Goal: Transaction & Acquisition: Purchase product/service

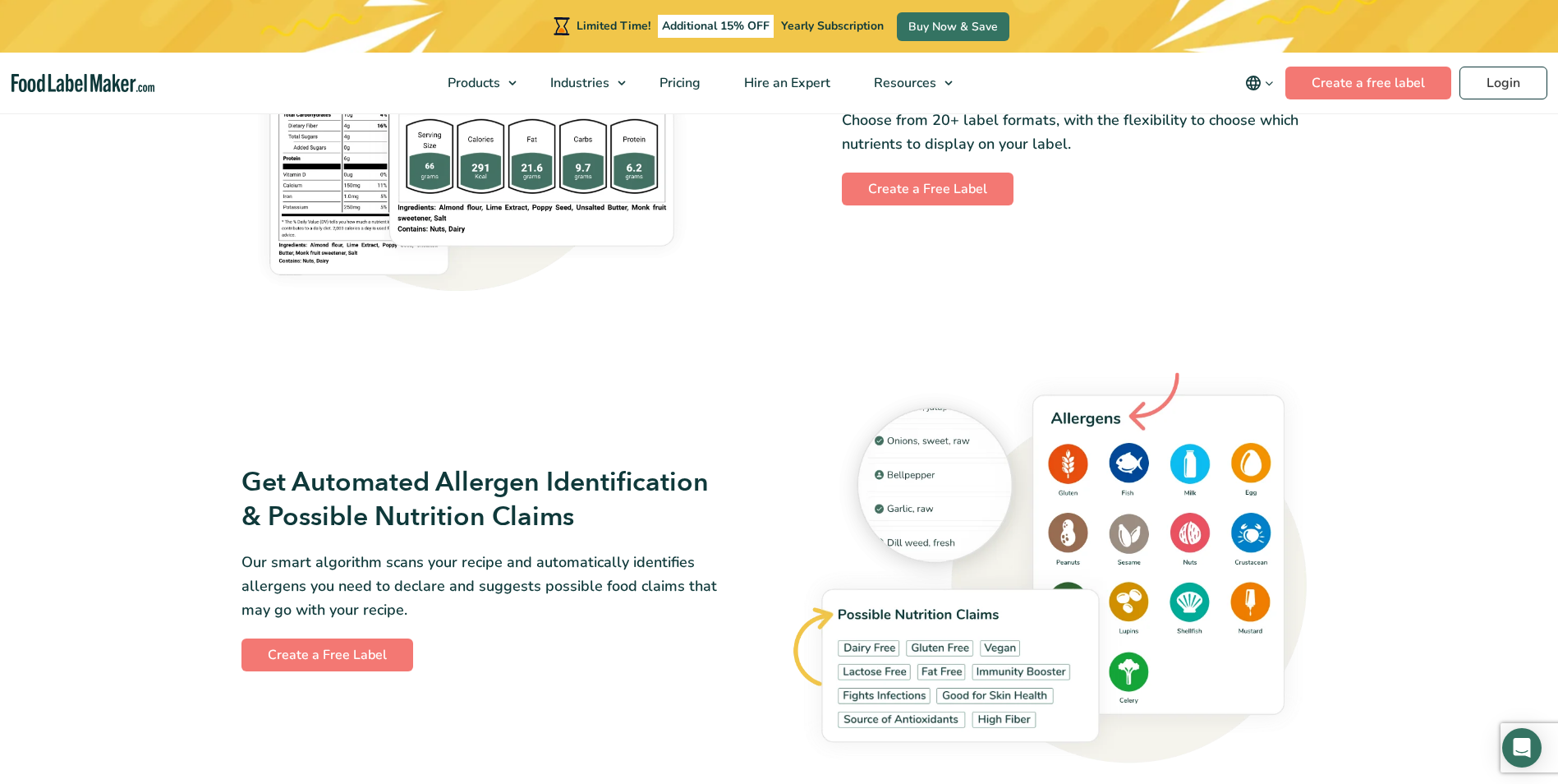
scroll to position [1634, 0]
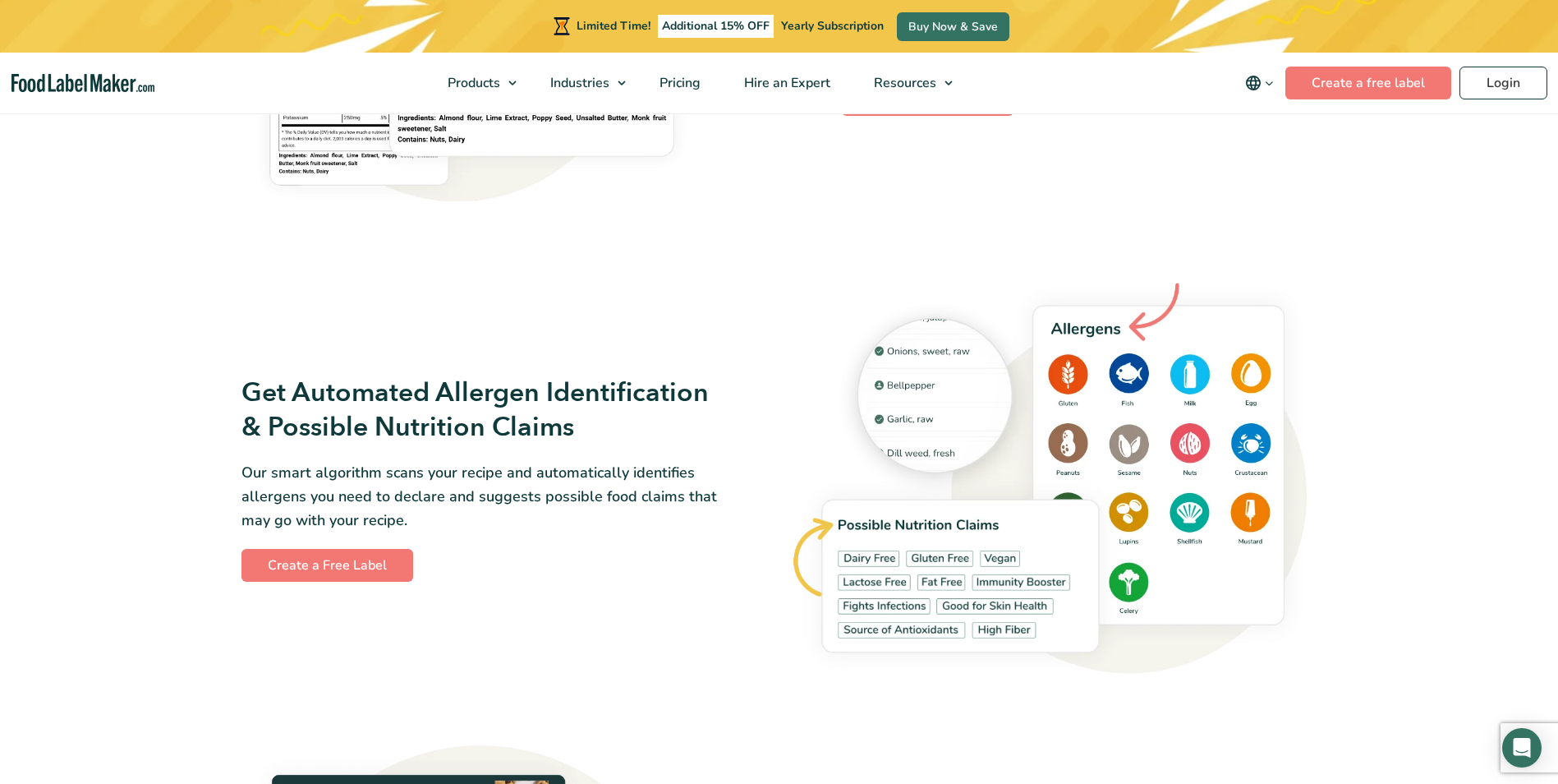
click at [718, 18] on span "Additional 15% OFF" at bounding box center [716, 26] width 116 height 23
click at [905, 31] on link "Buy Now & Save" at bounding box center [953, 26] width 113 height 29
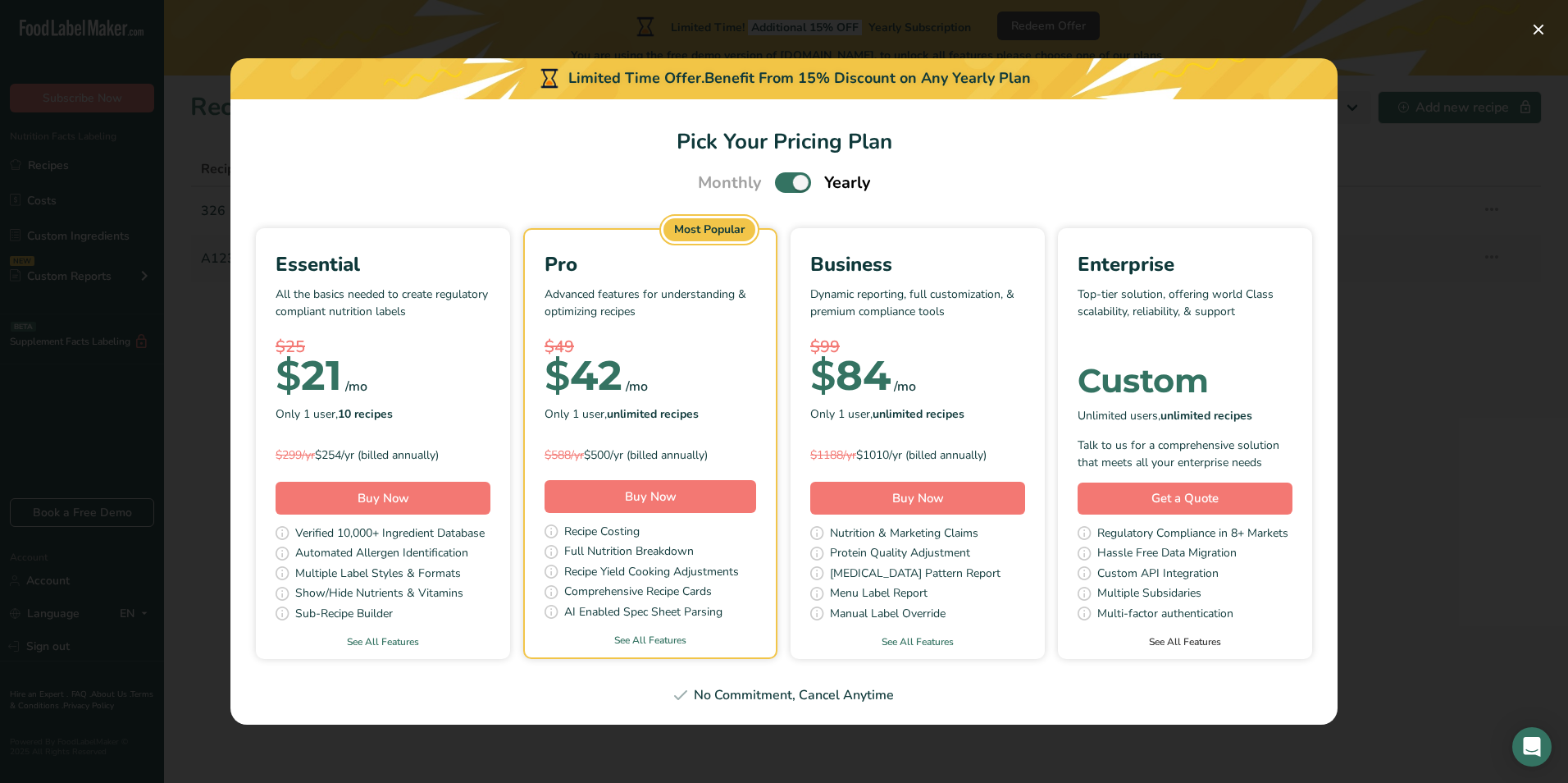
click at [1185, 642] on link "See All Features" at bounding box center [1185, 642] width 254 height 15
click at [638, 23] on div "Pick Your Pricing Plan Modal" at bounding box center [784, 391] width 1568 height 783
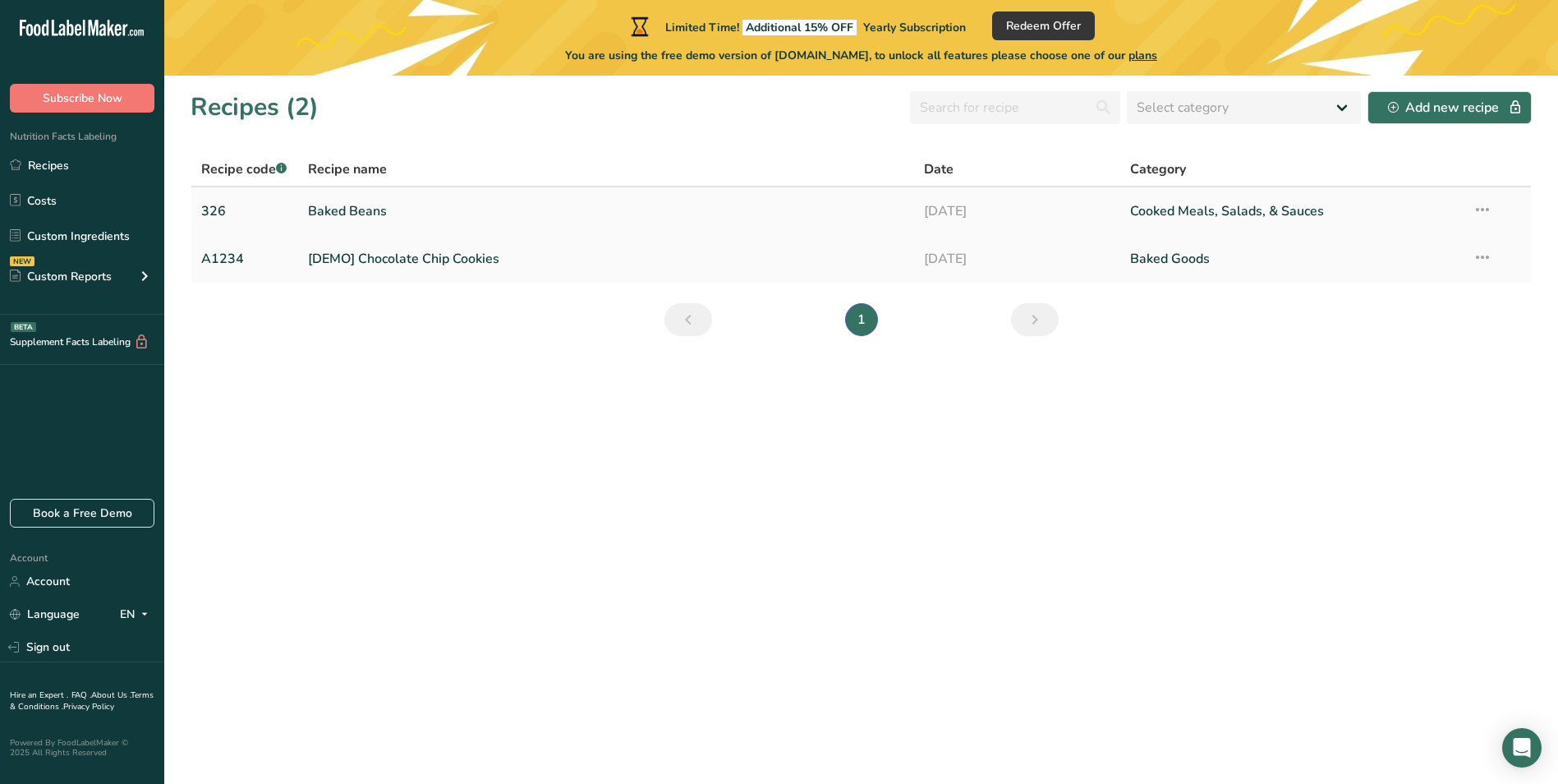
click at [388, 221] on link "Baked Beans" at bounding box center [606, 210] width 597 height 34
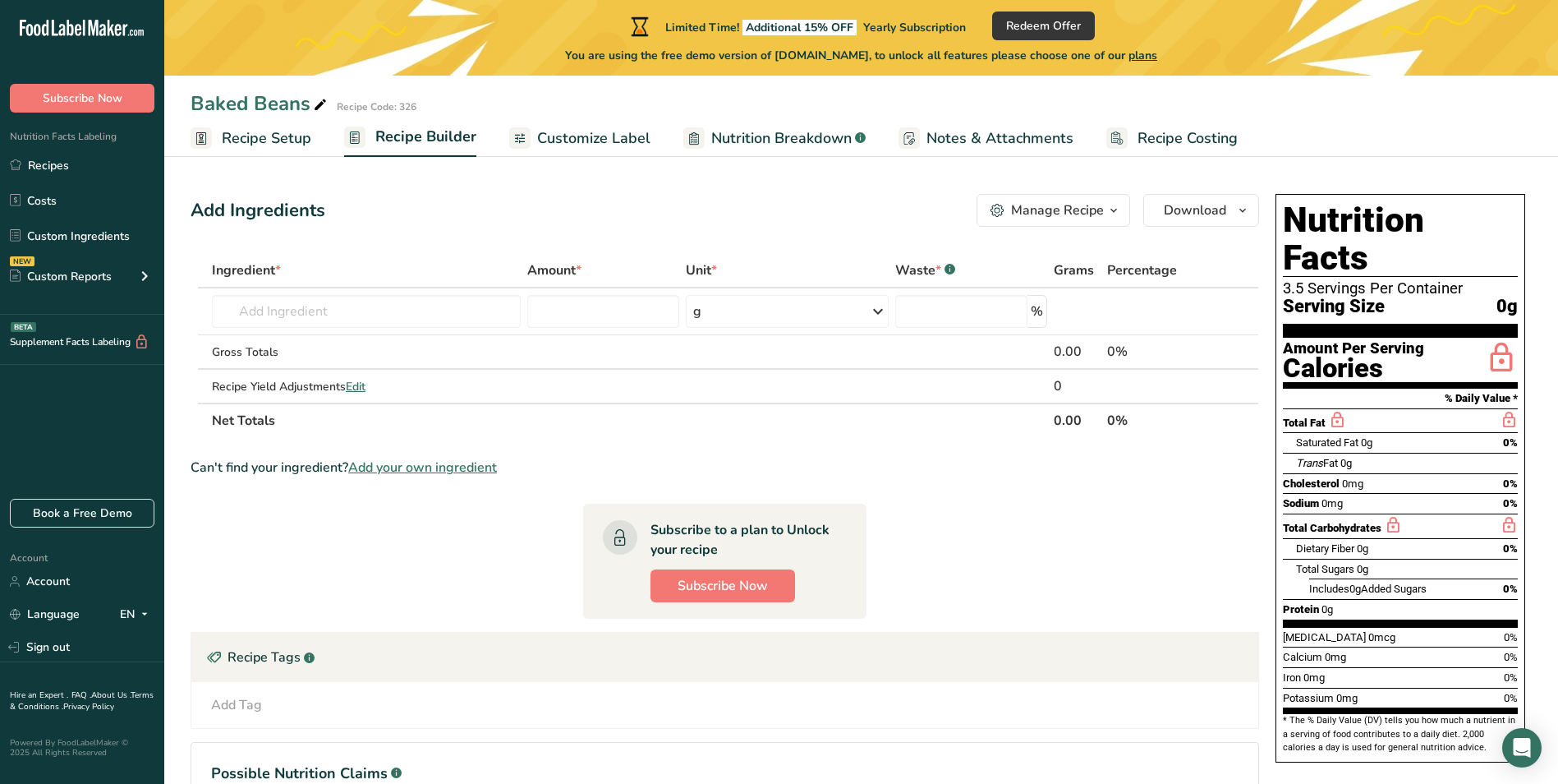
click at [587, 146] on span "Customize Label" at bounding box center [593, 139] width 113 height 22
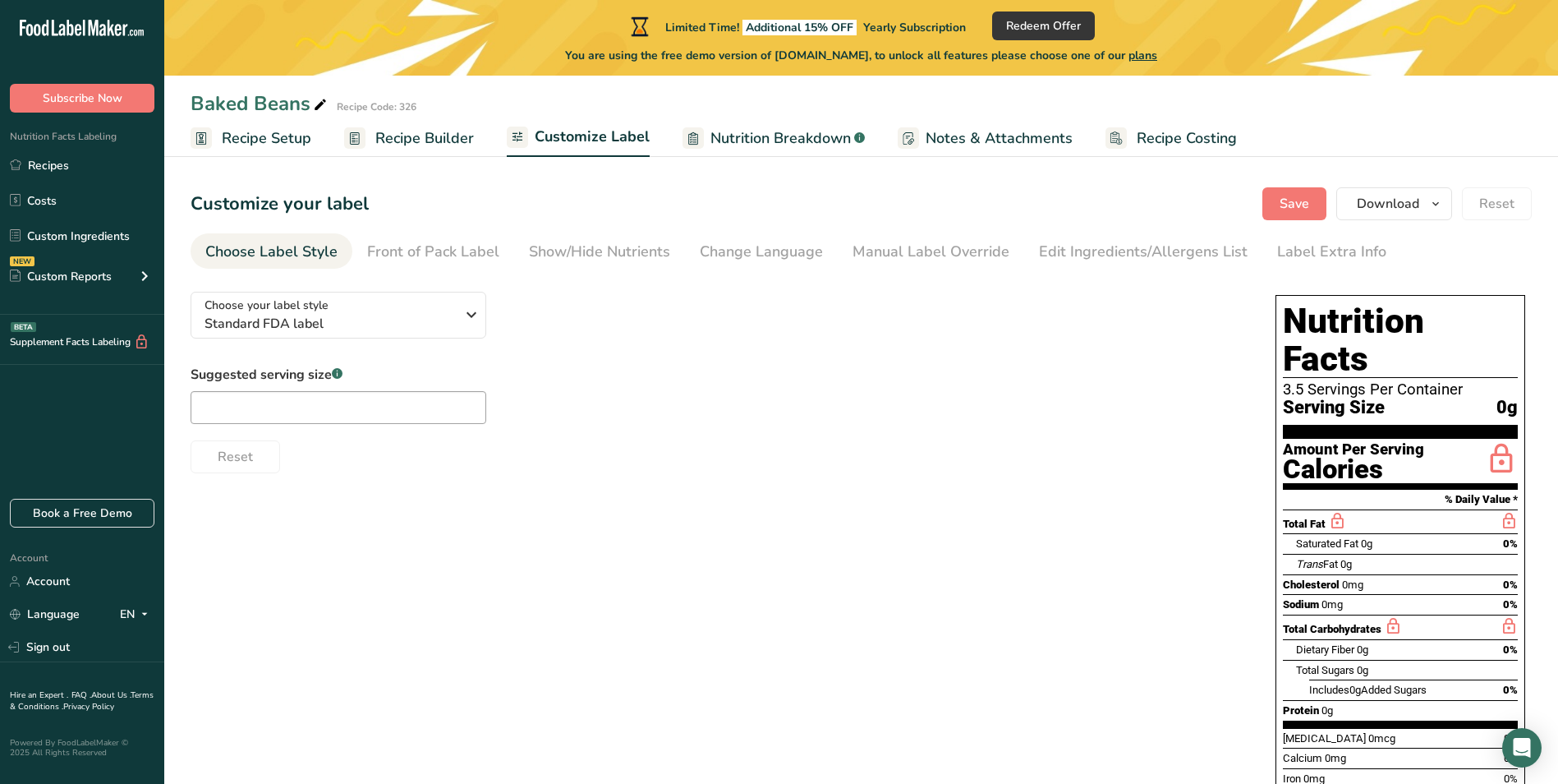
click at [414, 342] on div "Choose your label style Standard FDA label USA (FDA) Standard FDA label Tabular…" at bounding box center [717, 376] width 1053 height 194
click at [419, 333] on button "Choose your label style Standard FDA label" at bounding box center [338, 315] width 295 height 47
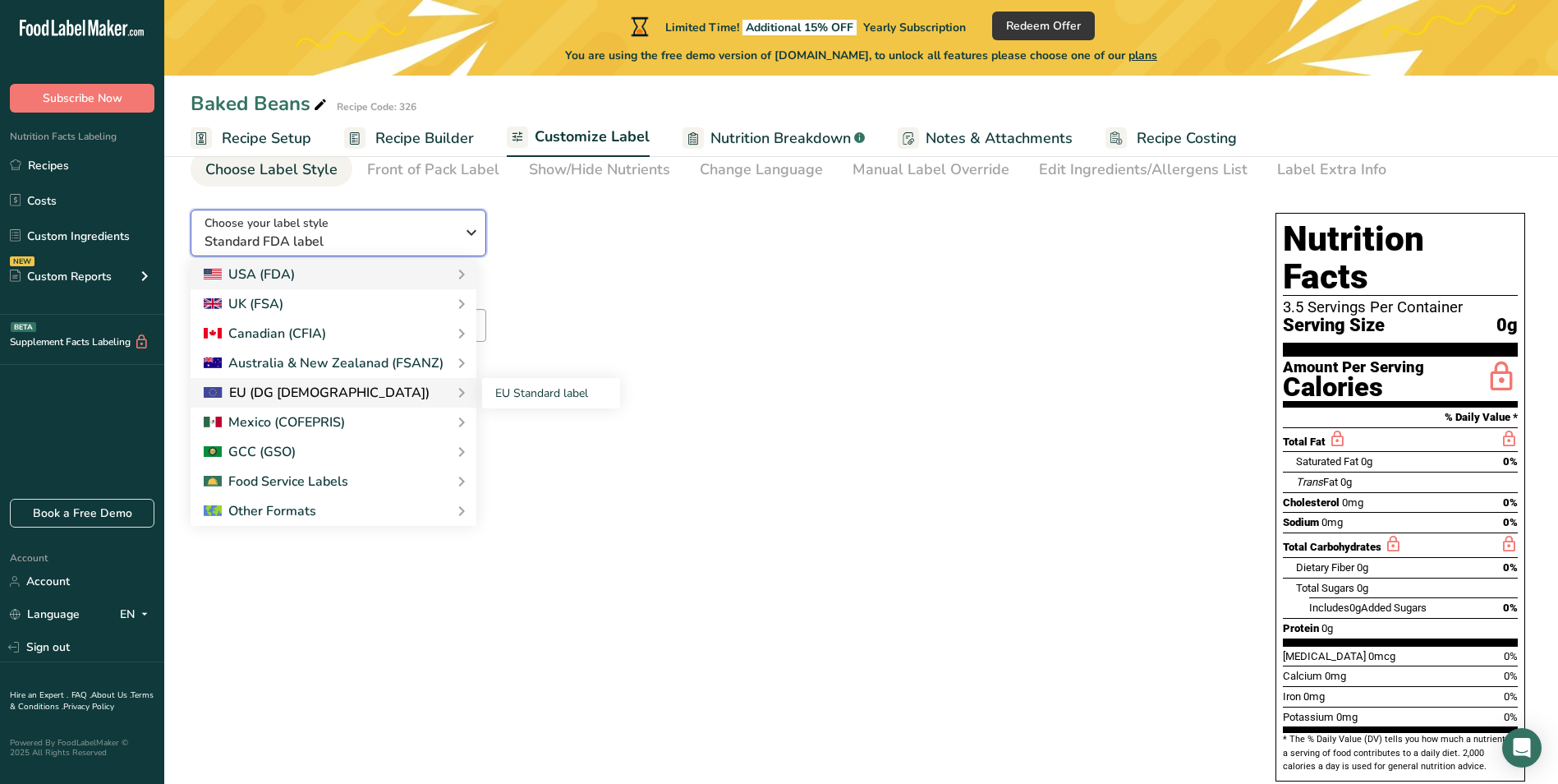
scroll to position [84, 0]
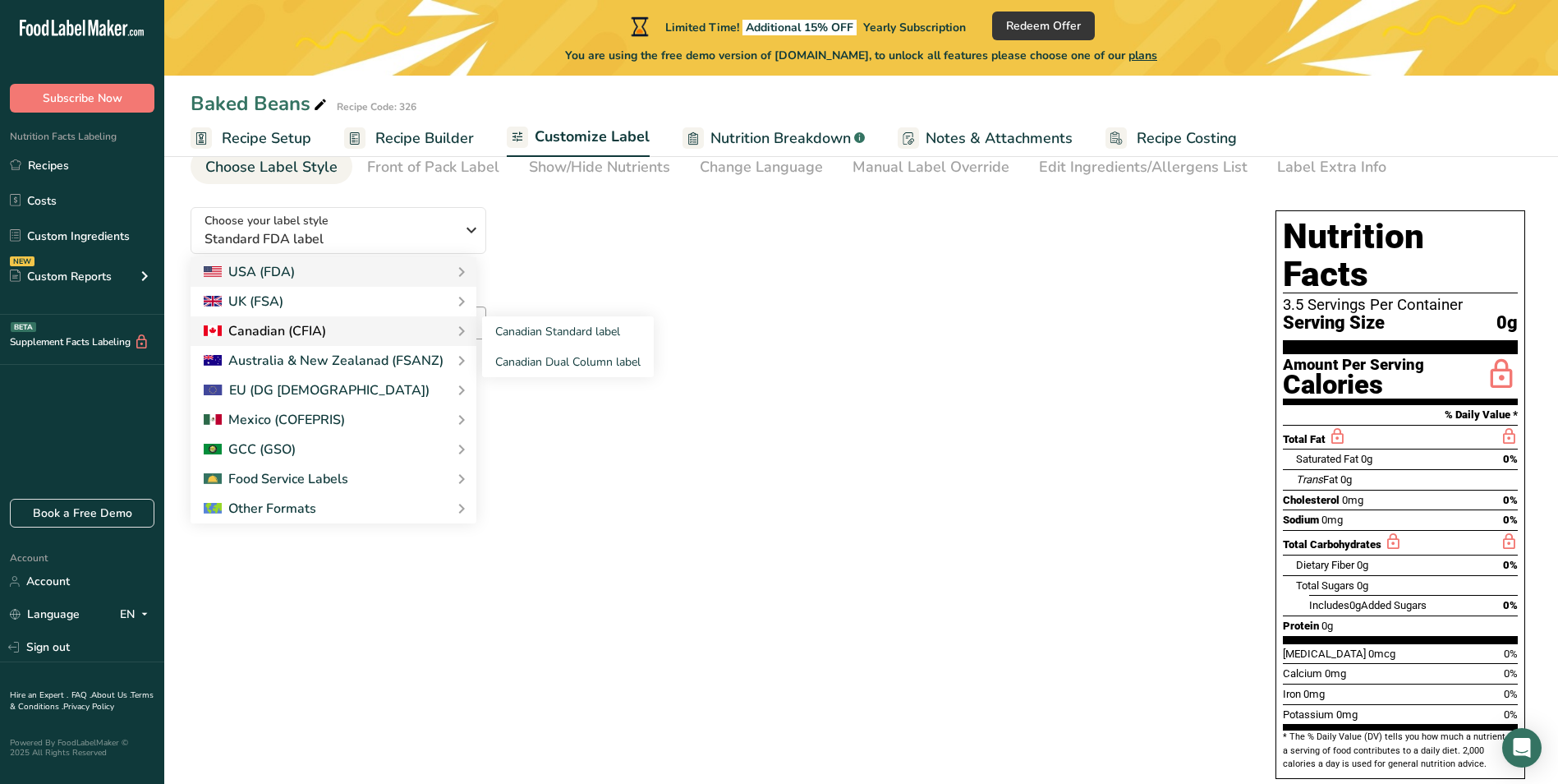
click at [367, 333] on div "Canadian (CFIA)" at bounding box center [333, 330] width 259 height 19
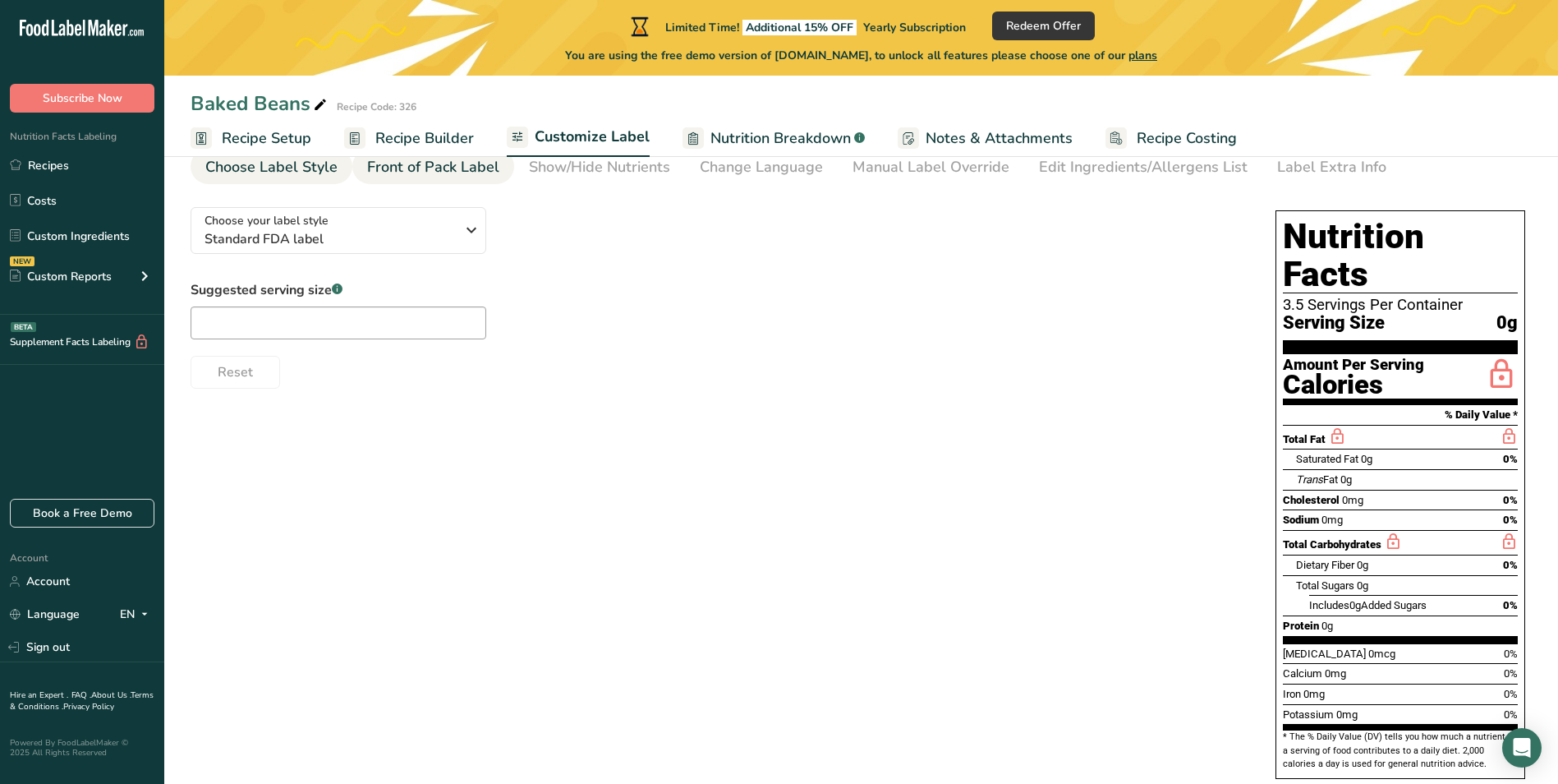
click at [453, 176] on div "Front of Pack Label" at bounding box center [433, 168] width 132 height 22
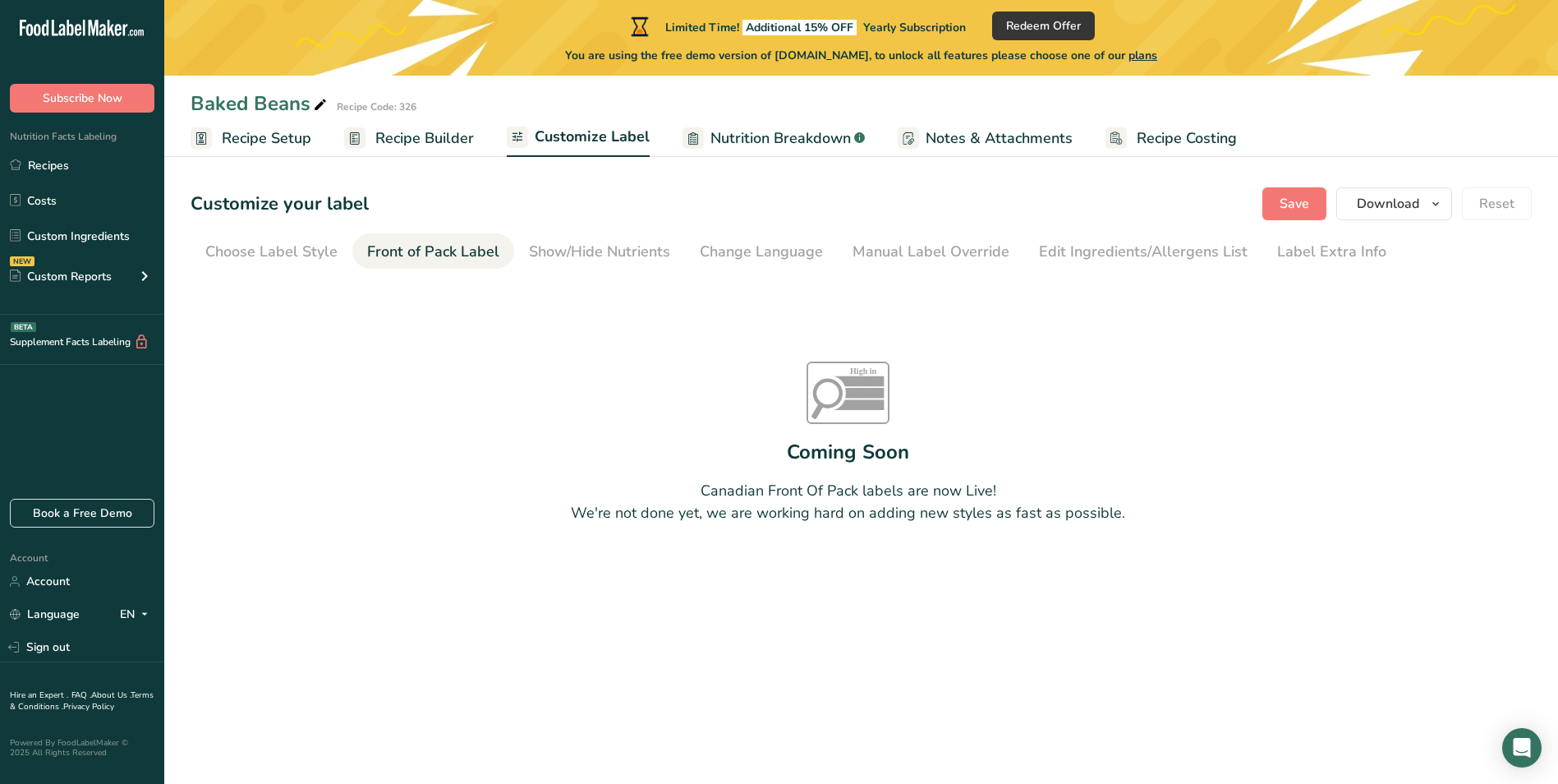
click at [289, 230] on section "Customize your label Save Download Choose what to show on your downloaded label…" at bounding box center [861, 397] width 1394 height 472
click at [292, 240] on link "Choose Label Style" at bounding box center [271, 252] width 132 height 37
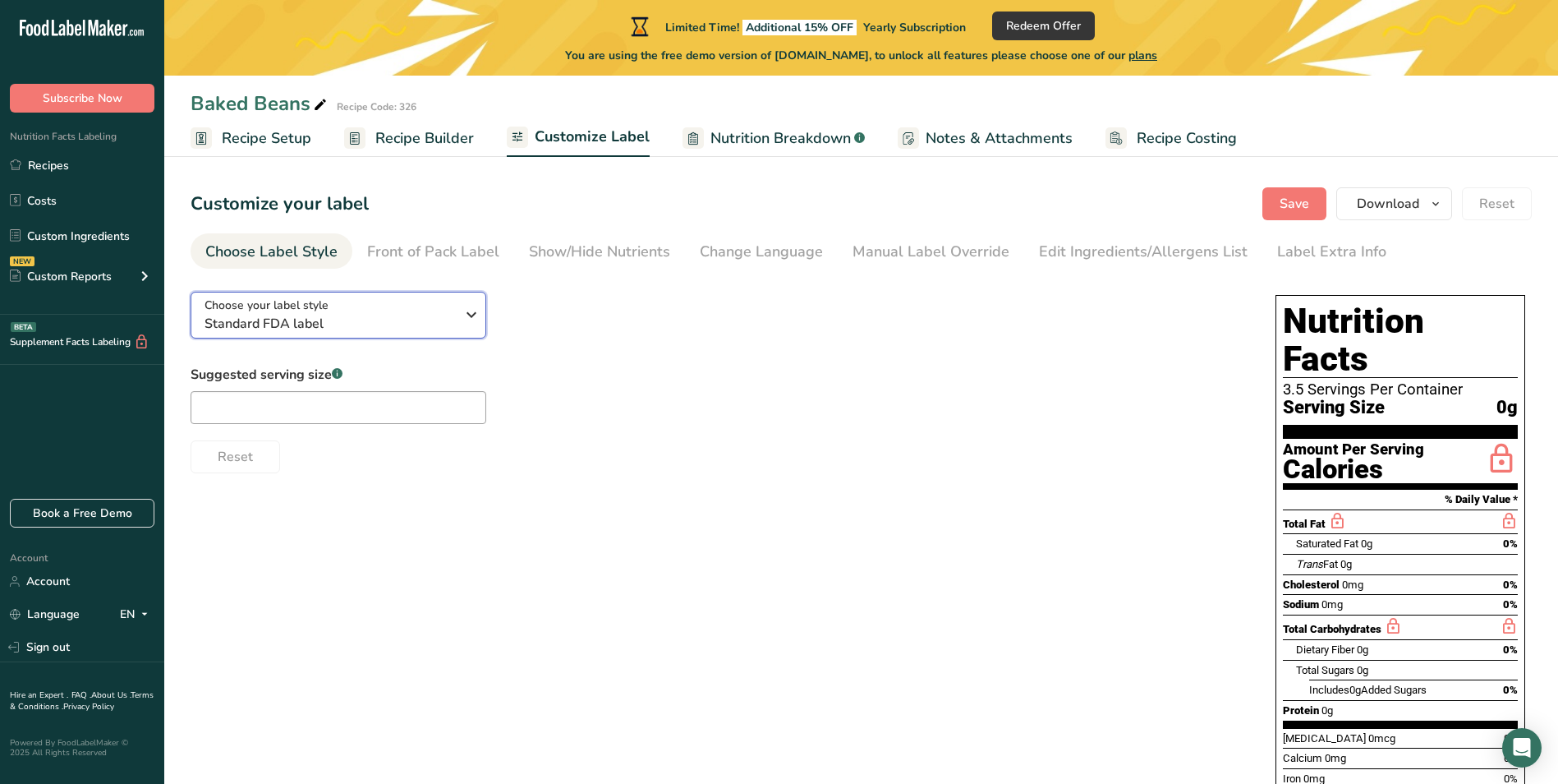
click at [379, 293] on button "Choose your label style Standard FDA label" at bounding box center [338, 315] width 295 height 47
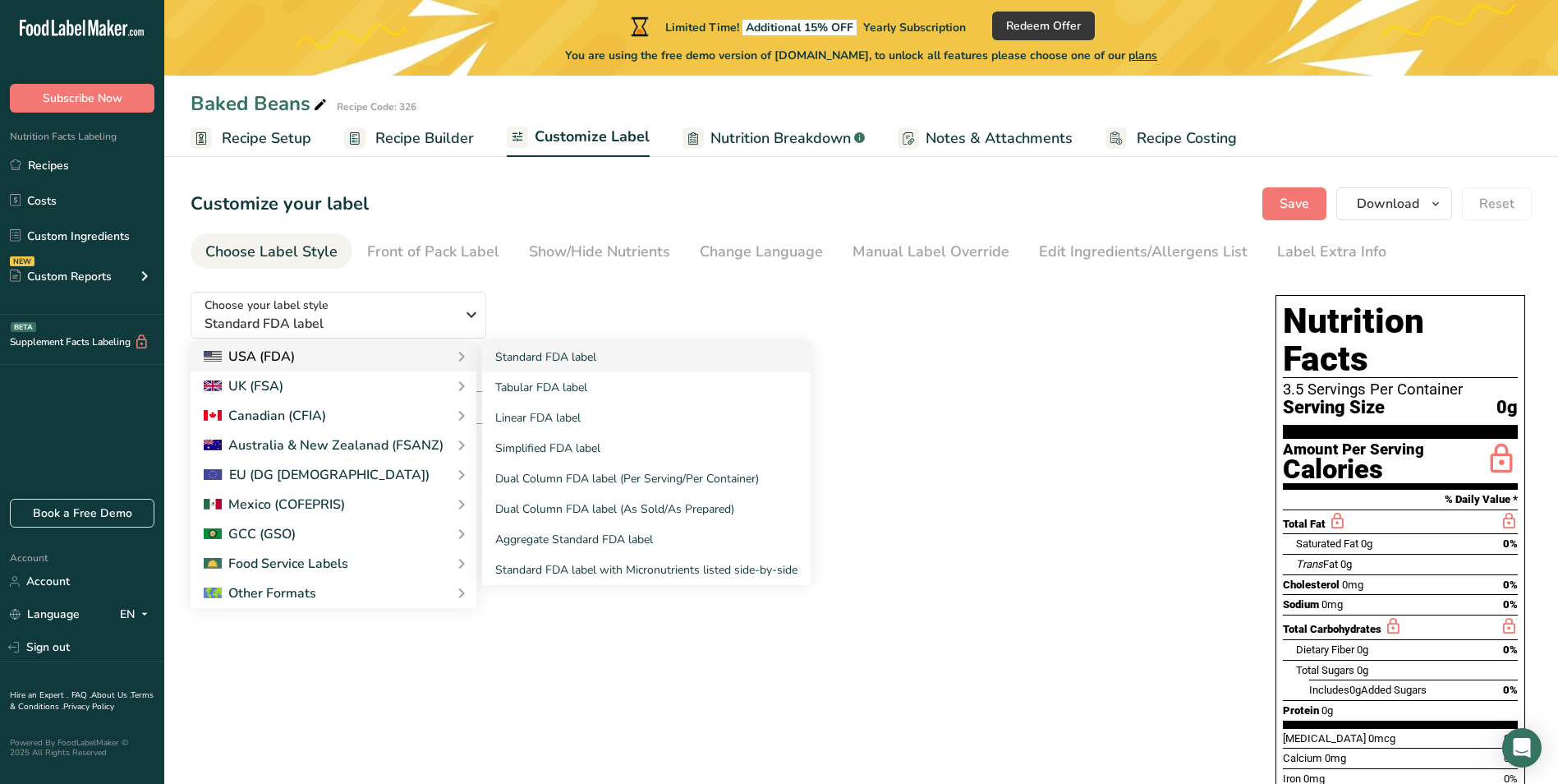
click at [366, 353] on div "USA (FDA)" at bounding box center [333, 355] width 259 height 19
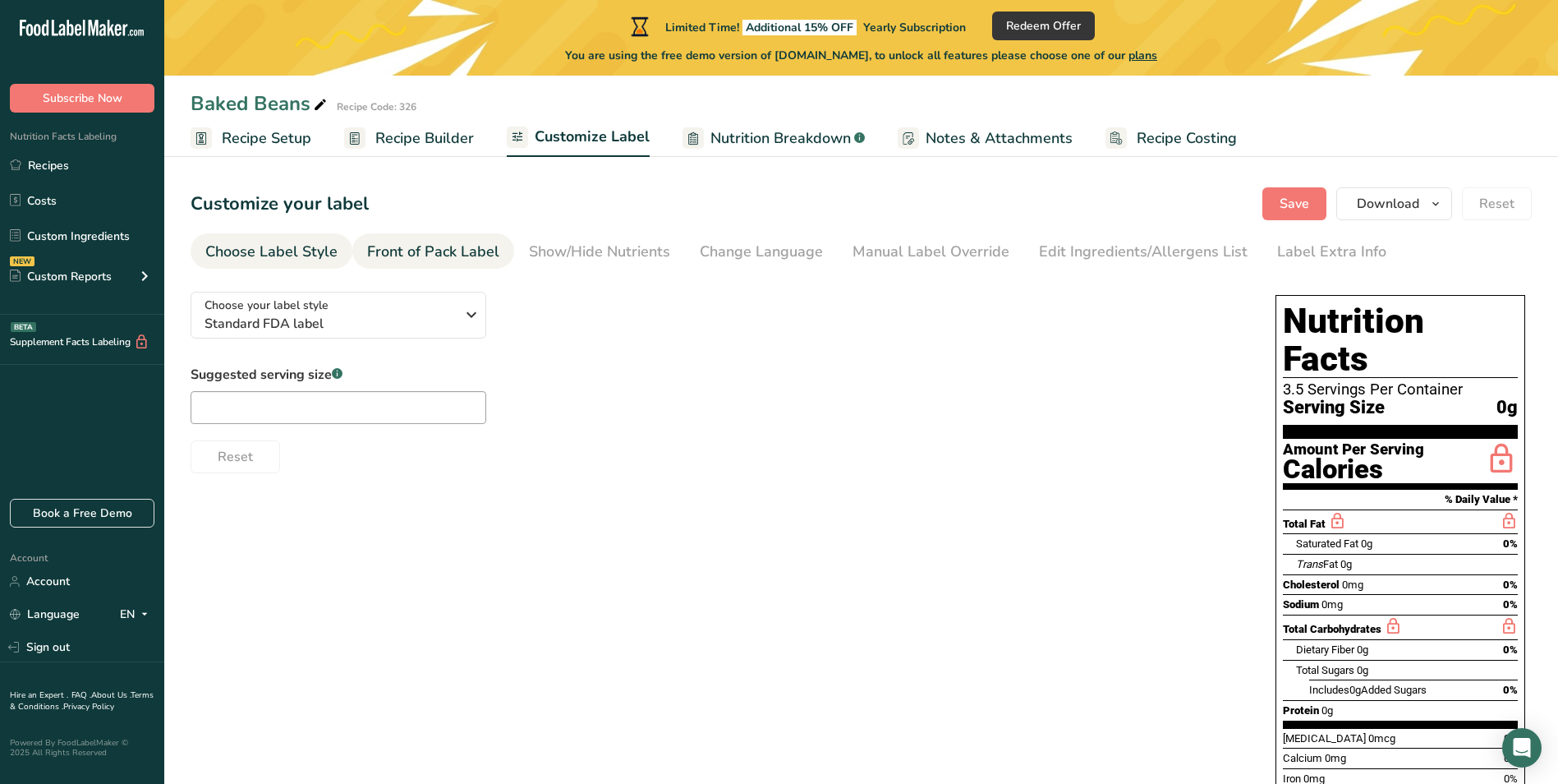
click at [422, 238] on link "Front of Pack Label" at bounding box center [433, 252] width 132 height 37
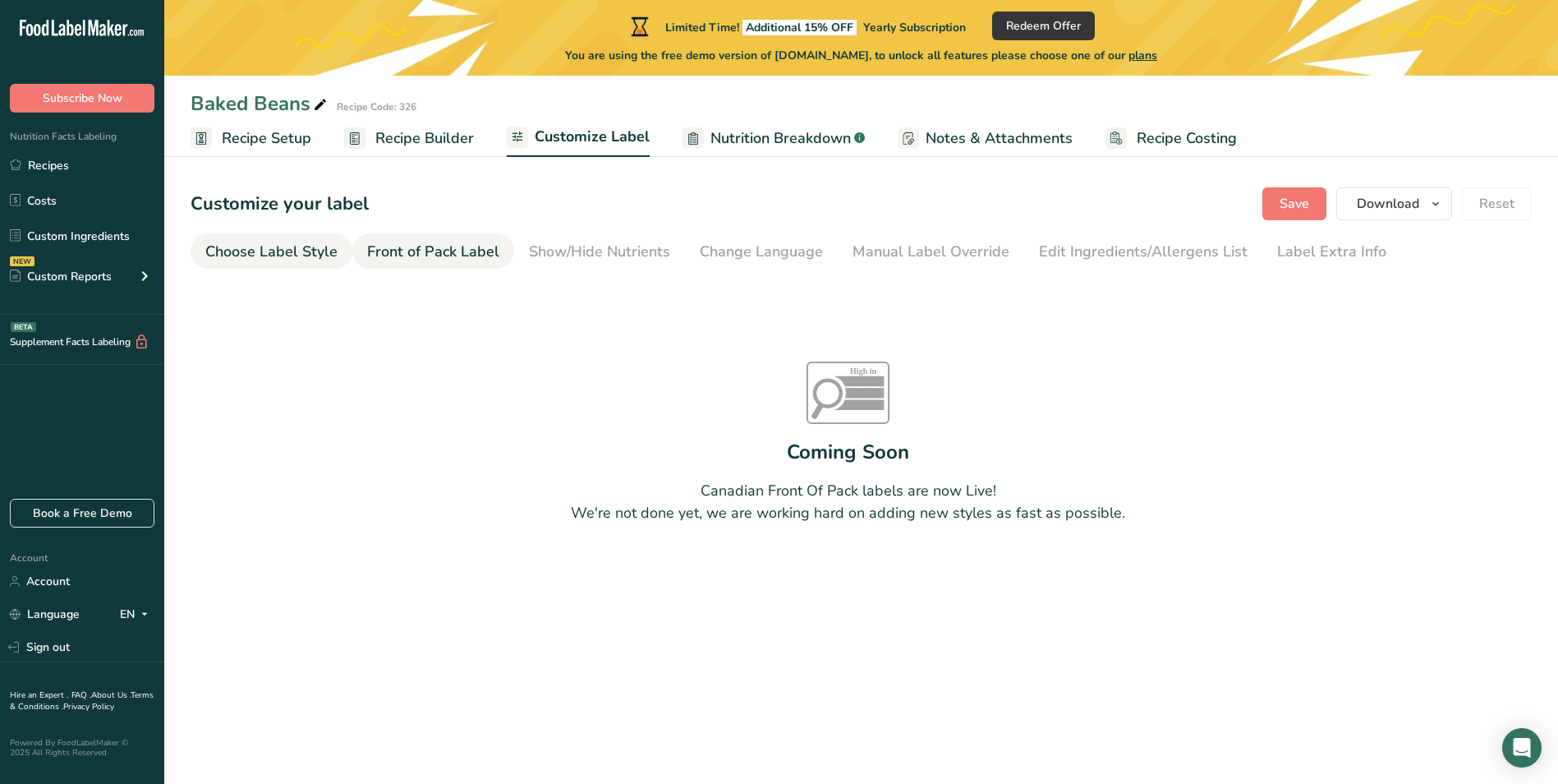
click at [278, 256] on div "Choose Label Style" at bounding box center [271, 252] width 132 height 22
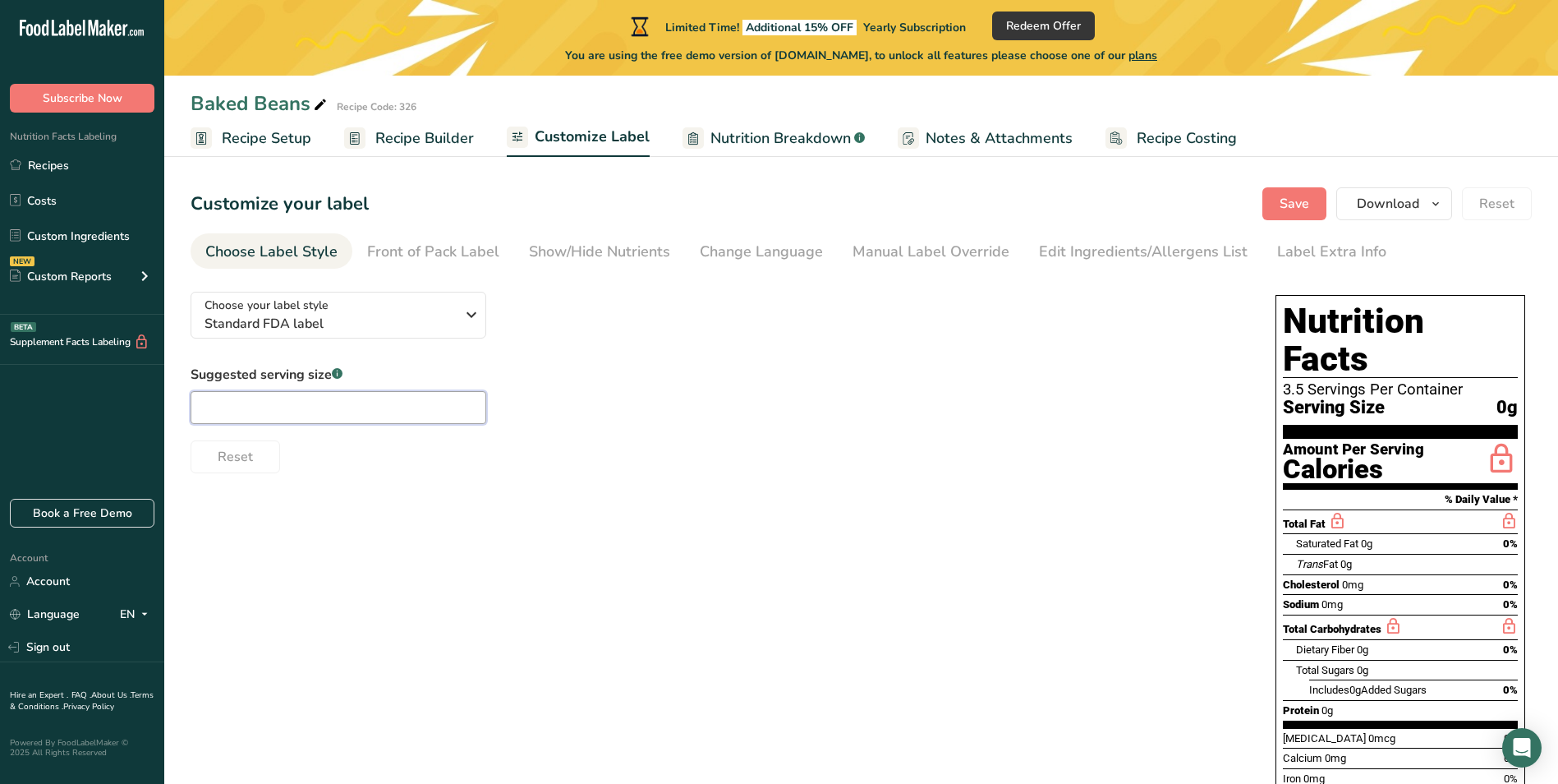
click at [375, 397] on input "text" at bounding box center [338, 406] width 295 height 32
click at [748, 376] on div "Suggested serving size .a-a{fill:#347362;}.b-a{fill:#fff;} 130 Reset" at bounding box center [717, 418] width 1053 height 108
click at [296, 424] on div "Suggested serving size .a-a{fill:#347362;}.b-a{fill:#fff;} 130 Reset" at bounding box center [717, 418] width 1053 height 108
click at [295, 418] on input "130" at bounding box center [338, 406] width 295 height 32
type input "130"
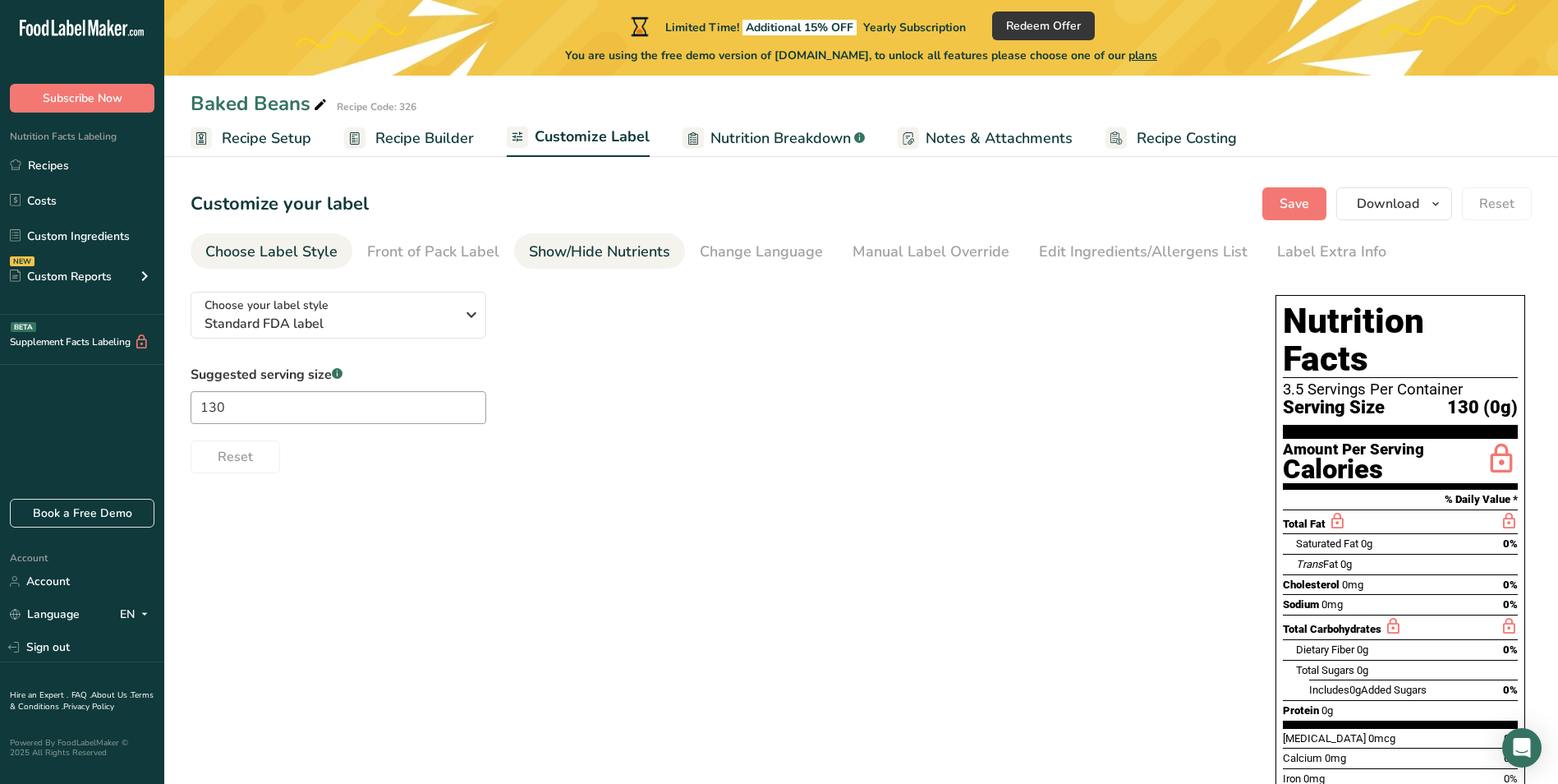
click at [514, 246] on li "Show/Hide Nutrients" at bounding box center [599, 251] width 171 height 35
click at [558, 245] on div "Show/Hide Nutrients" at bounding box center [599, 252] width 142 height 22
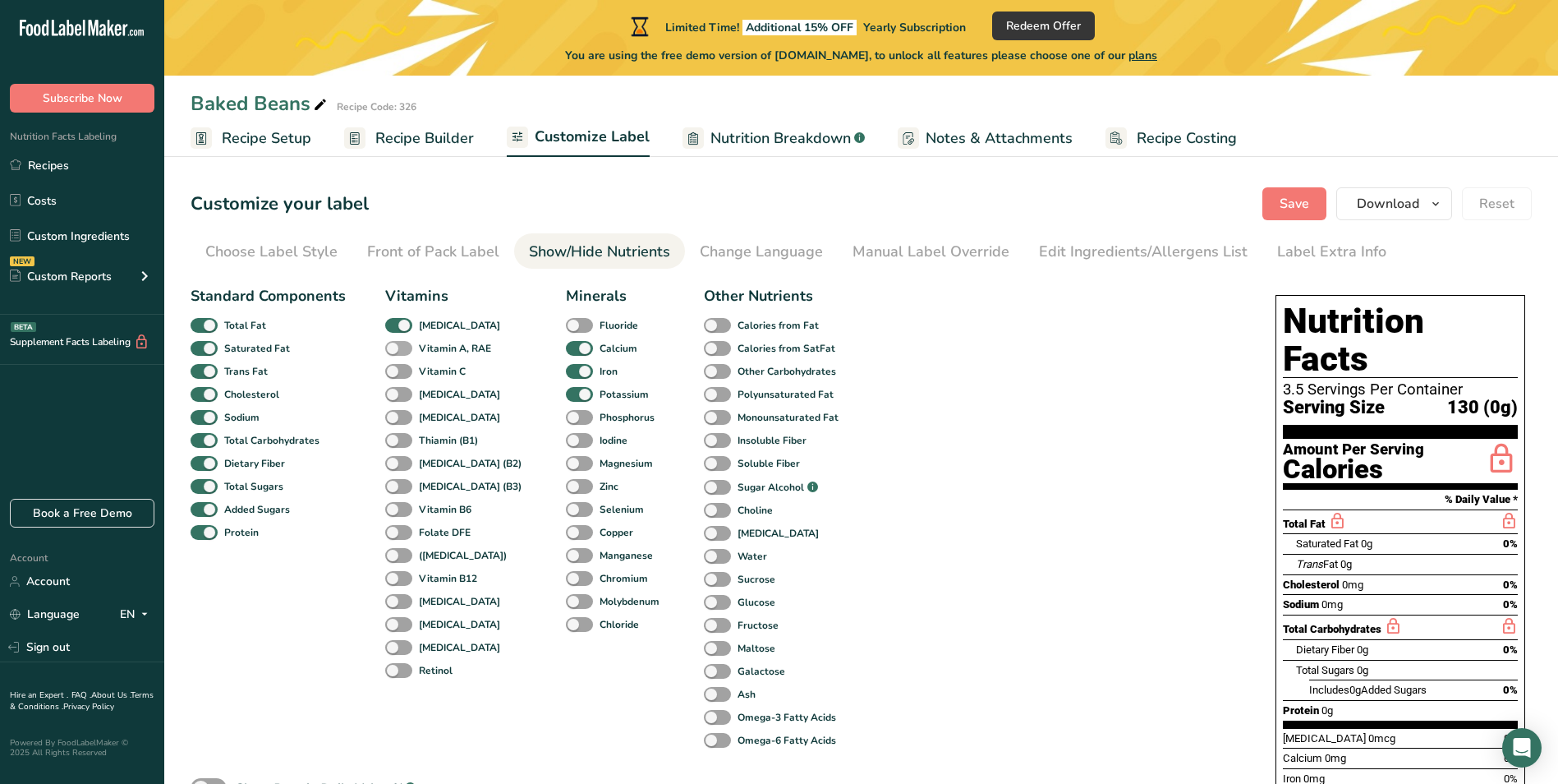
click at [399, 345] on span at bounding box center [398, 348] width 27 height 16
click at [396, 345] on input "Vitamin A, RAE" at bounding box center [391, 348] width 11 height 11
click at [399, 345] on span at bounding box center [398, 348] width 27 height 16
click at [396, 345] on input "Vitamin A, RAE" at bounding box center [391, 348] width 11 height 11
checkbox input "false"
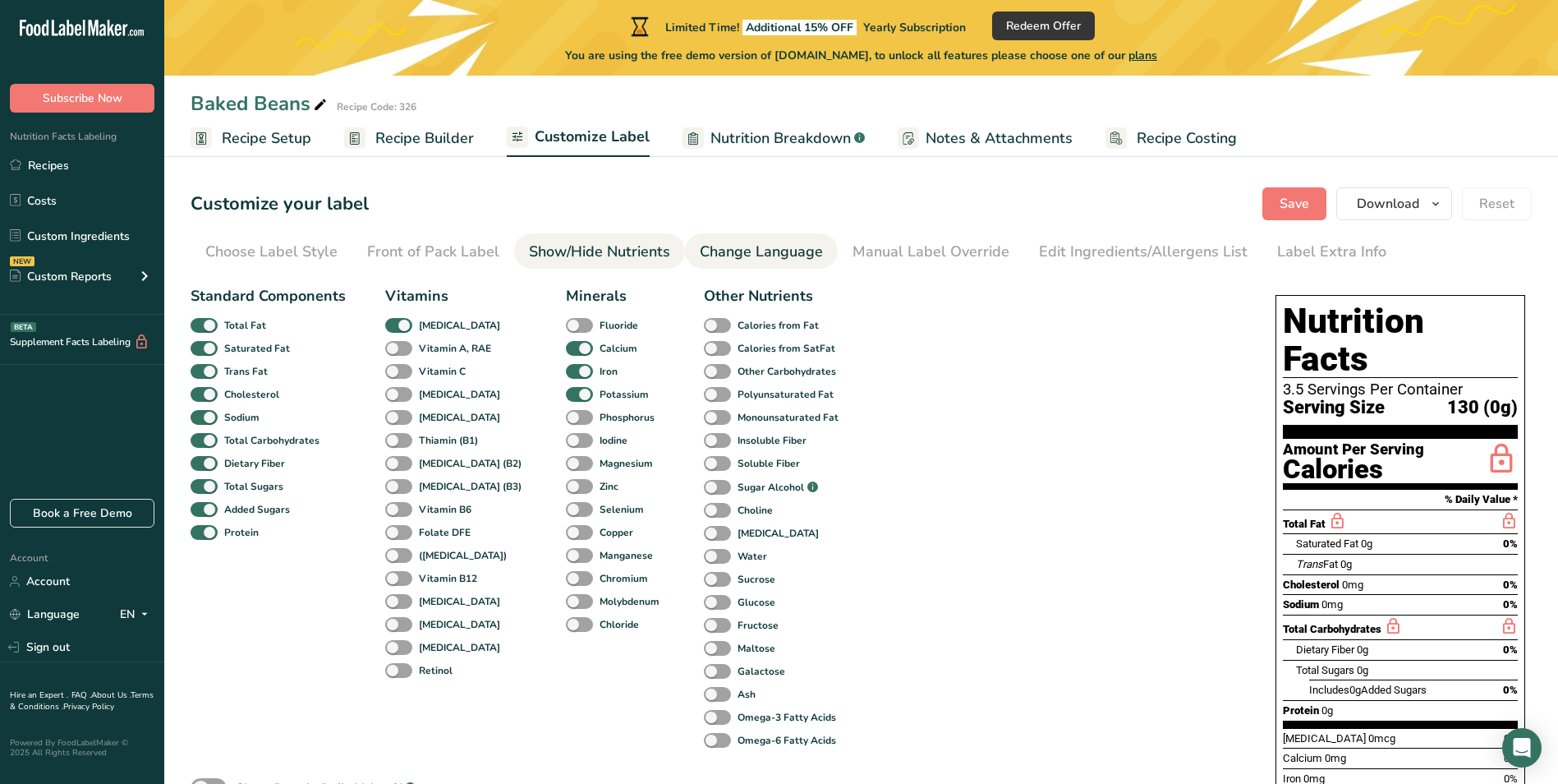
click at [752, 243] on div "Change Language" at bounding box center [761, 252] width 123 height 22
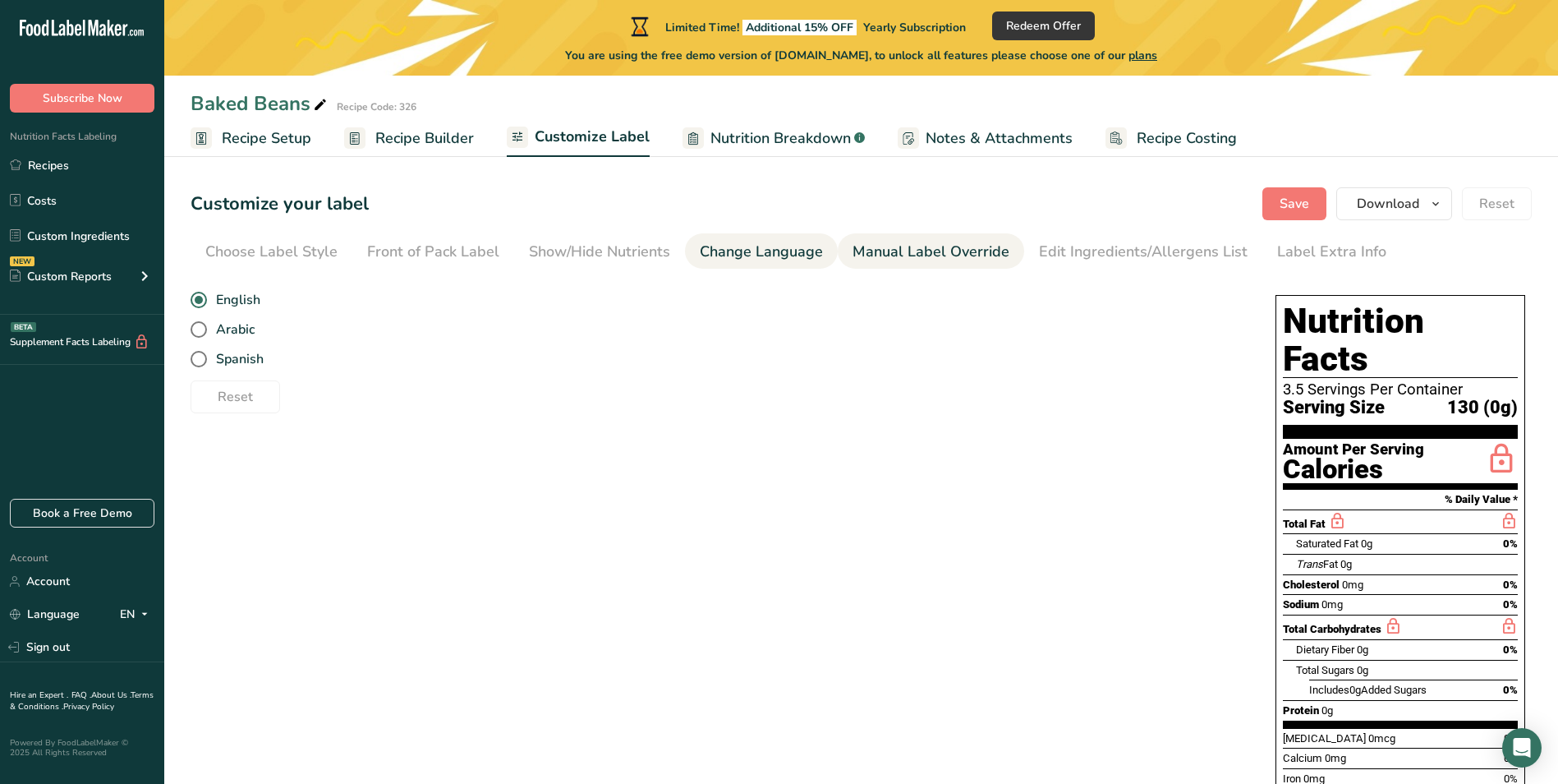
click at [916, 253] on div "Manual Label Override" at bounding box center [930, 252] width 156 height 22
type input "130 (0g)"
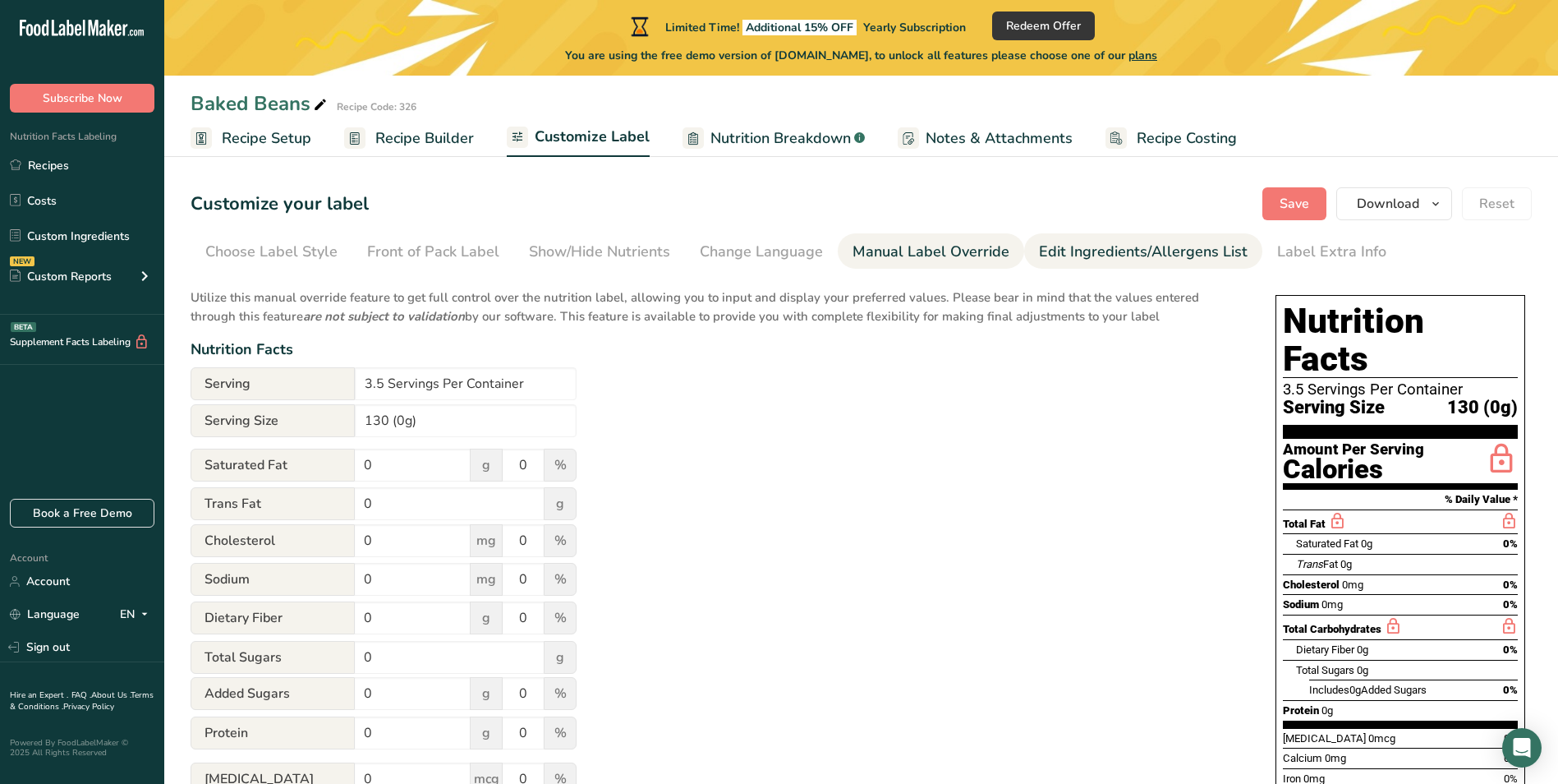
click at [1049, 264] on link "Edit Ingredients/Allergens List" at bounding box center [1143, 252] width 208 height 37
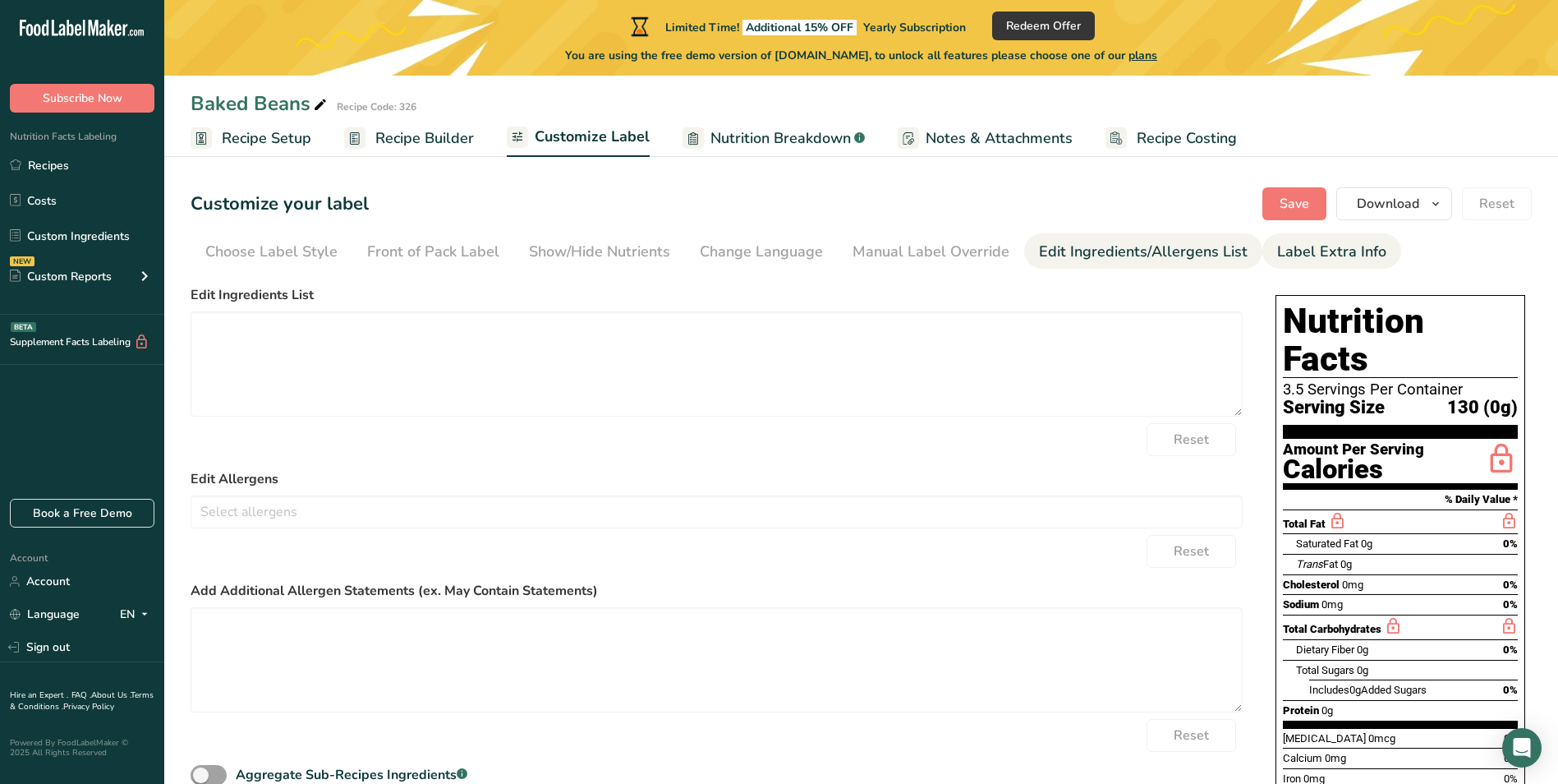
click at [1281, 260] on div "Label Extra Info" at bounding box center [1332, 252] width 109 height 22
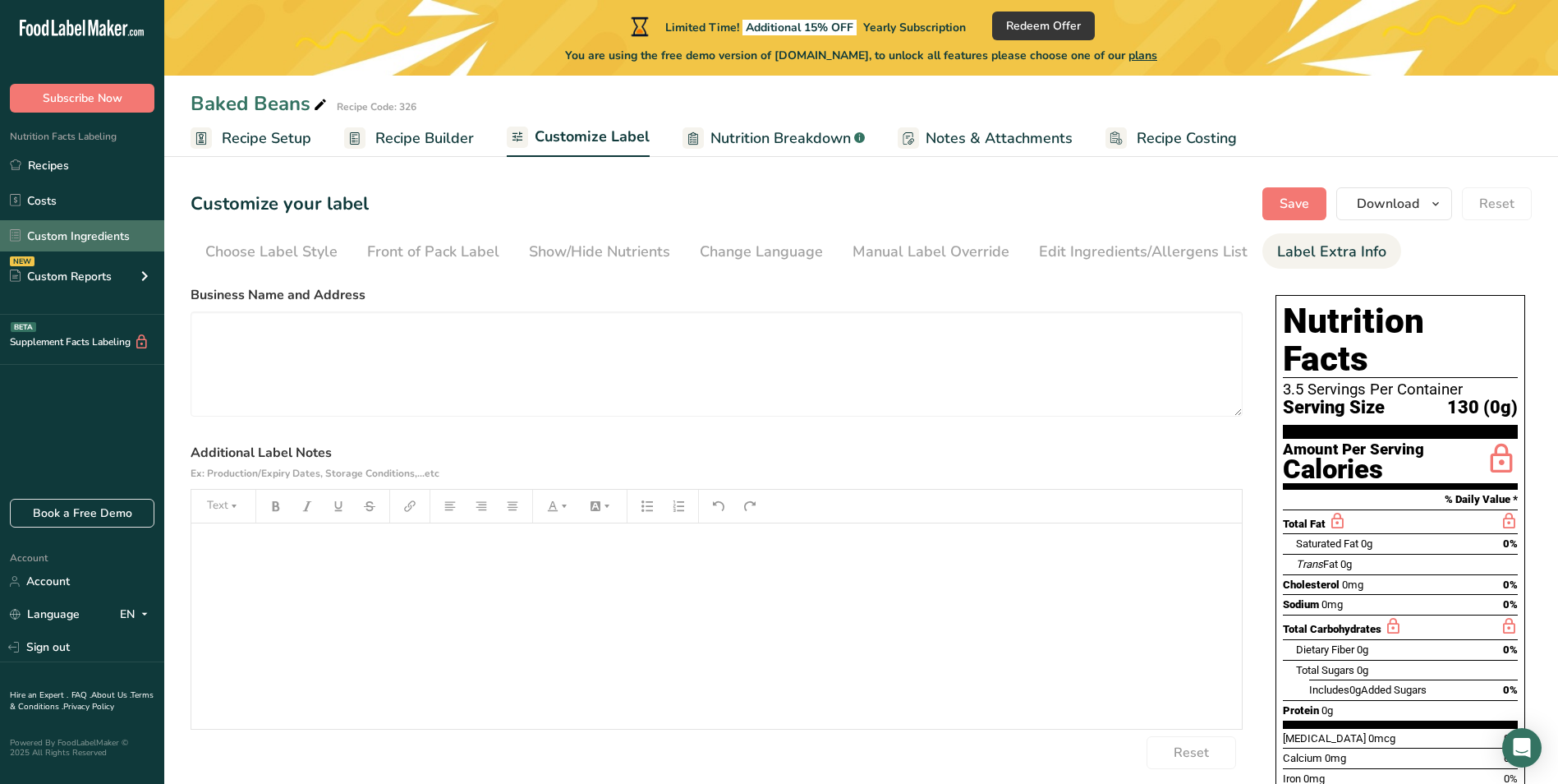
click at [102, 249] on link "Custom Ingredients" at bounding box center [81, 236] width 164 height 31
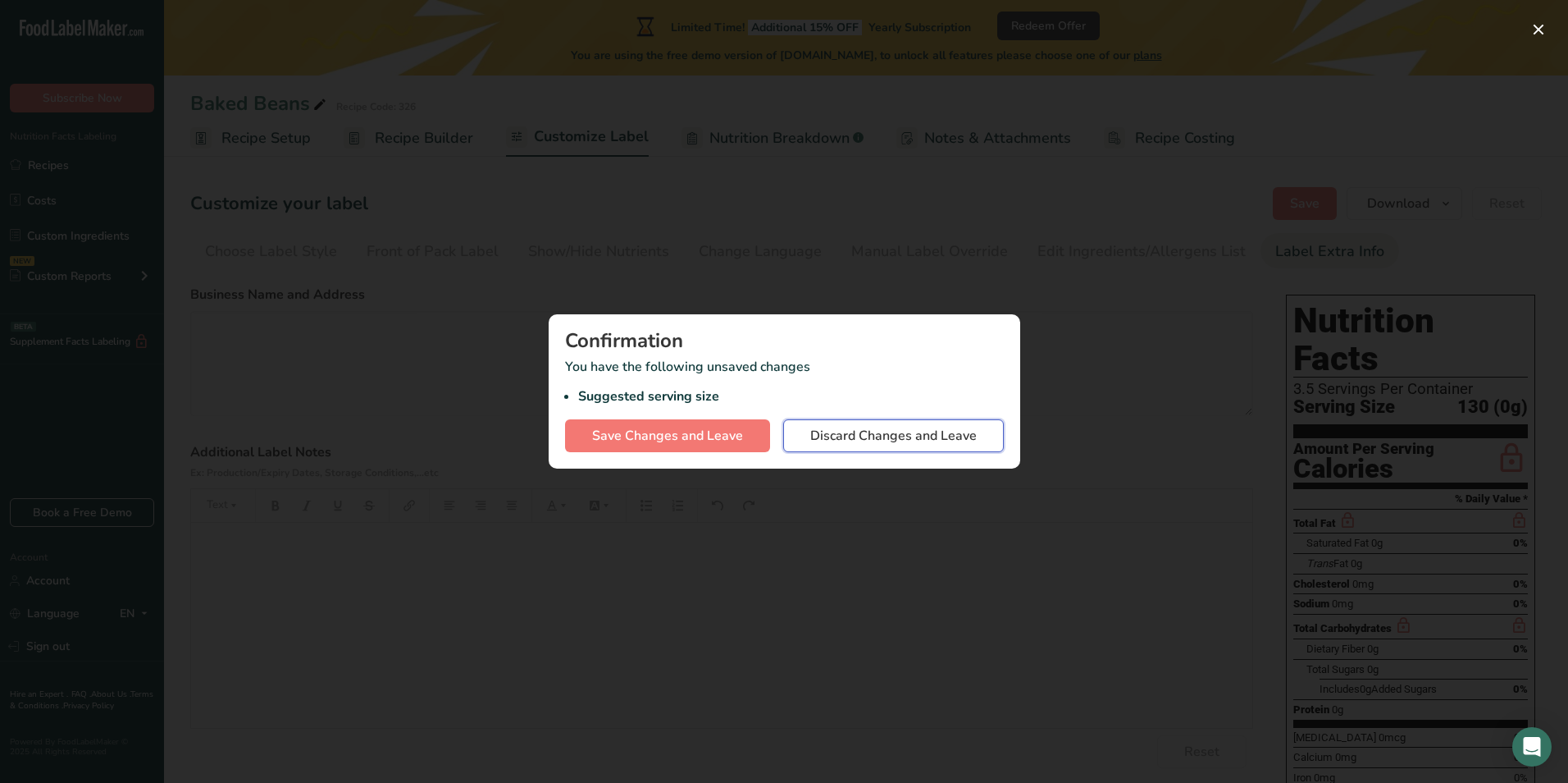
click at [833, 439] on span "Discard Changes and Leave" at bounding box center [893, 435] width 166 height 19
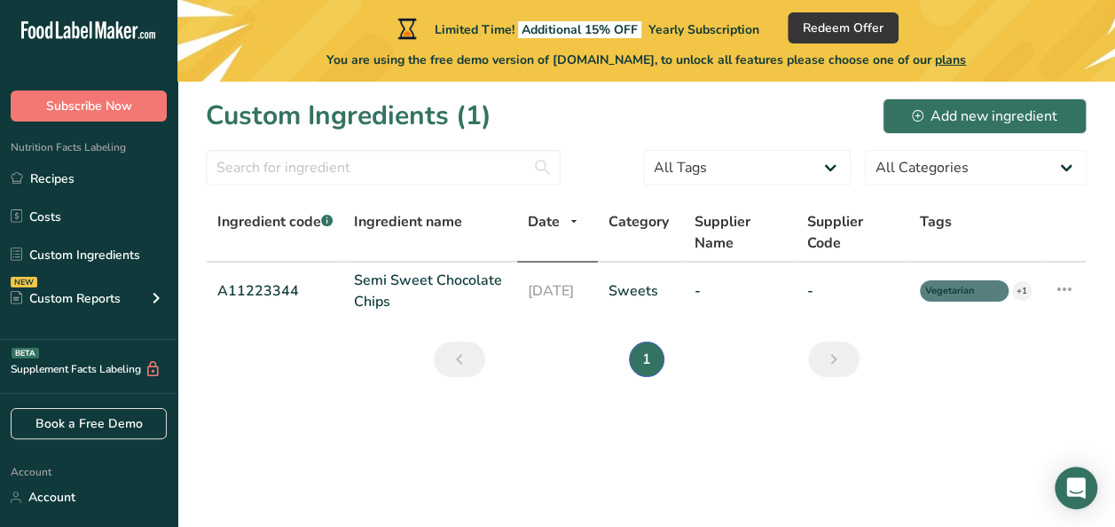
click at [564, 254] on th "Date" at bounding box center [557, 233] width 81 height 59
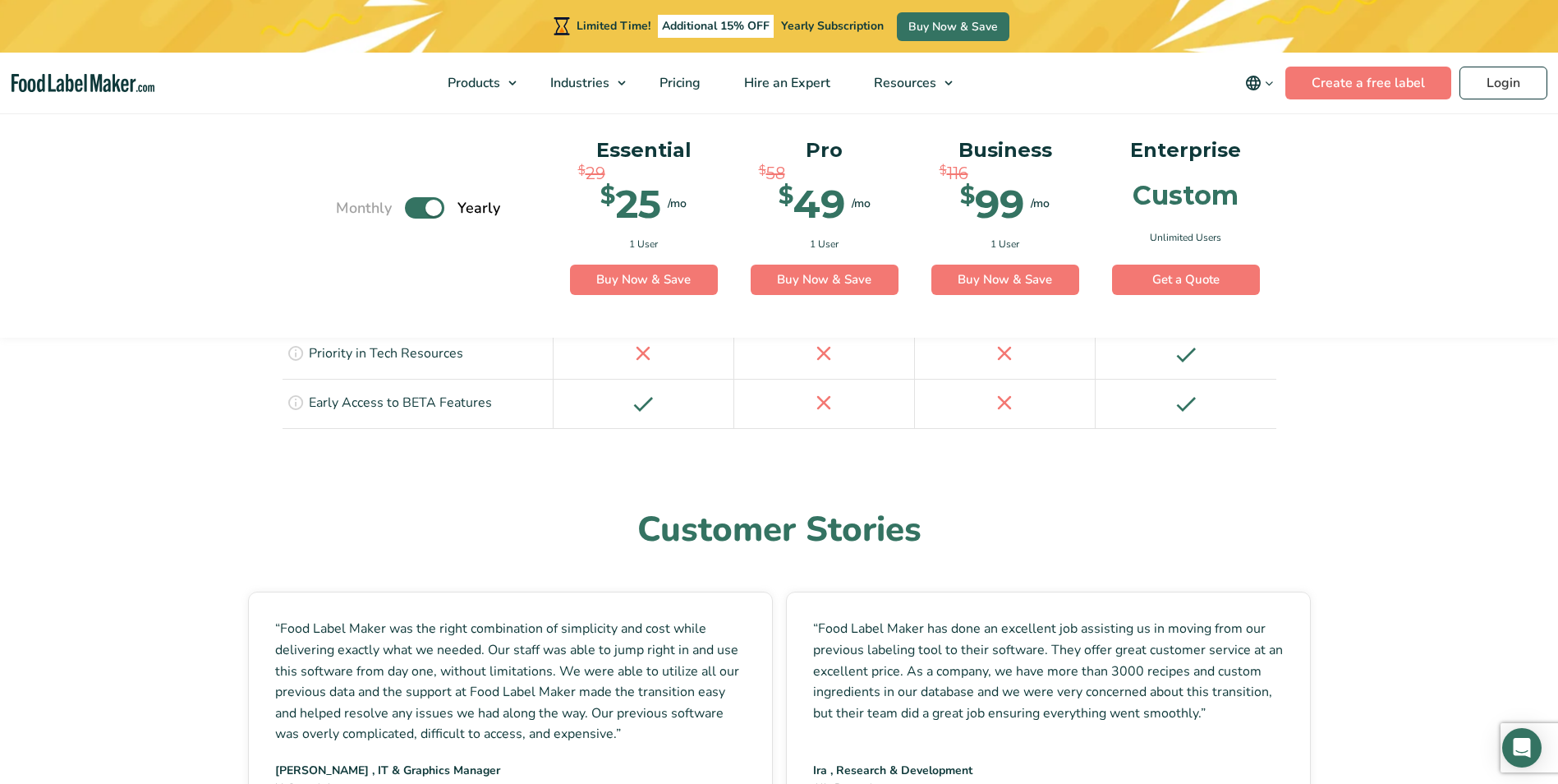
scroll to position [4011, 0]
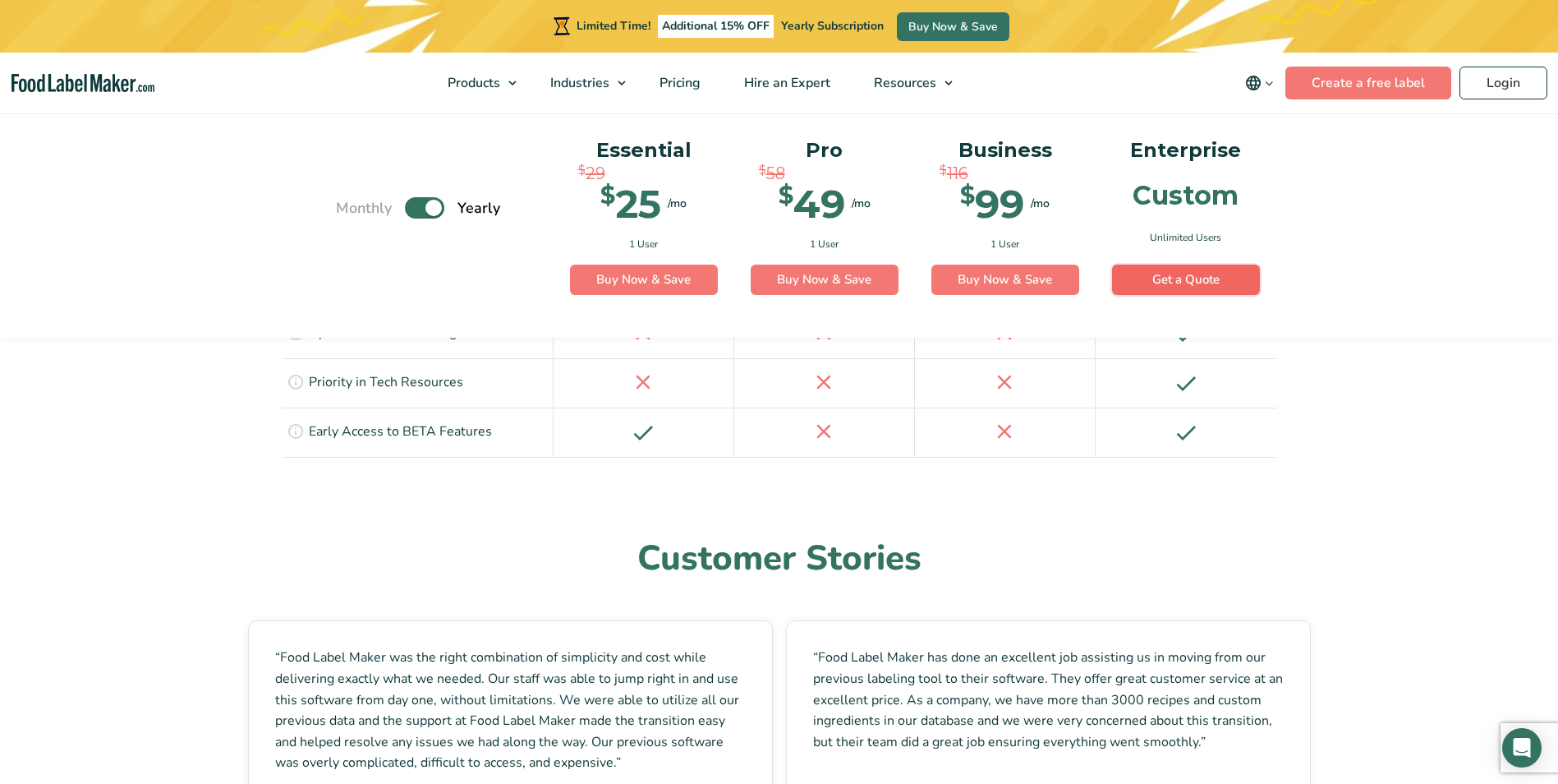
click at [1188, 265] on link "Get a Quote" at bounding box center [1186, 280] width 148 height 31
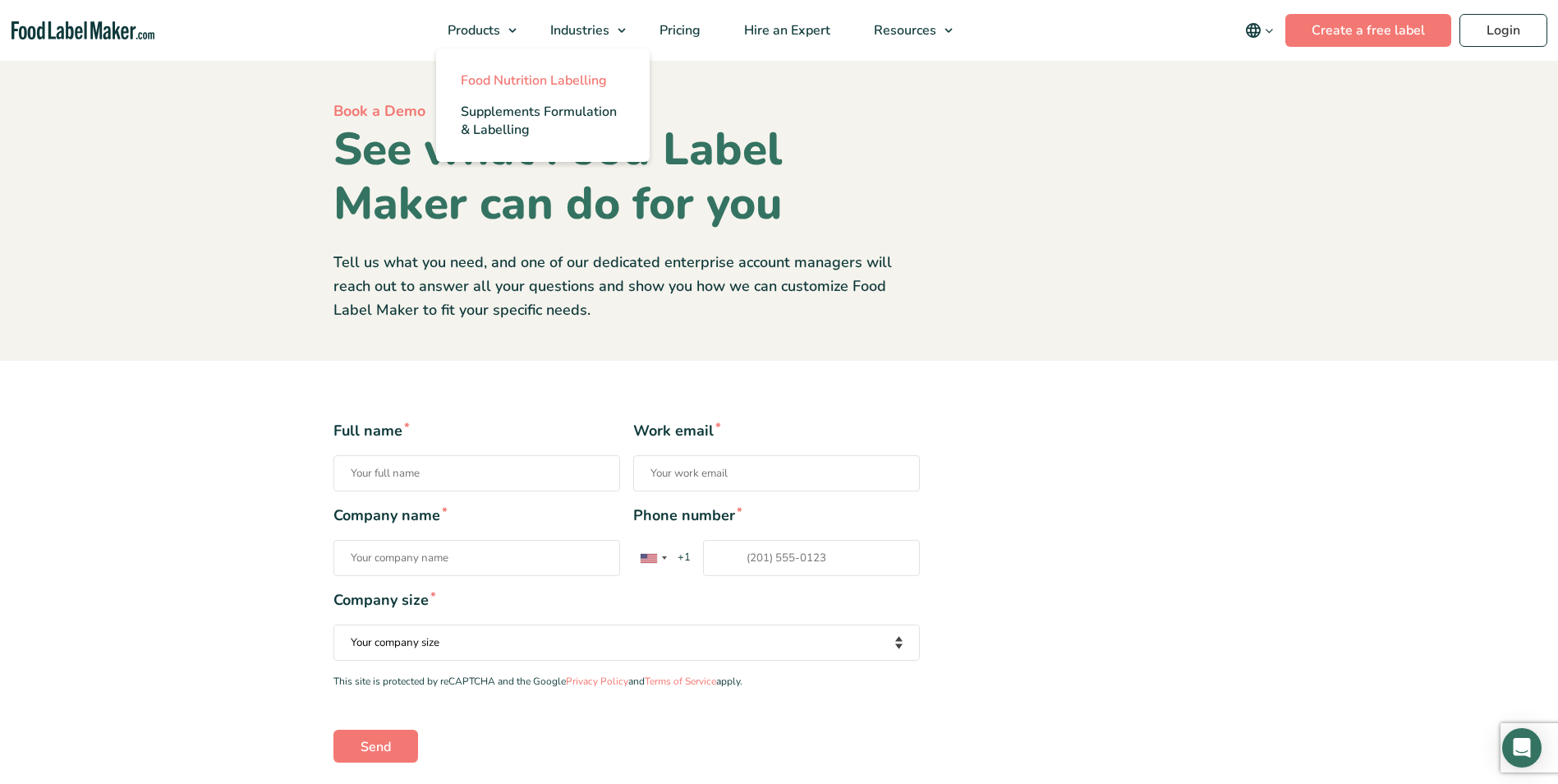
click at [508, 69] on link "Food Nutrition Labelling" at bounding box center [542, 81] width 214 height 31
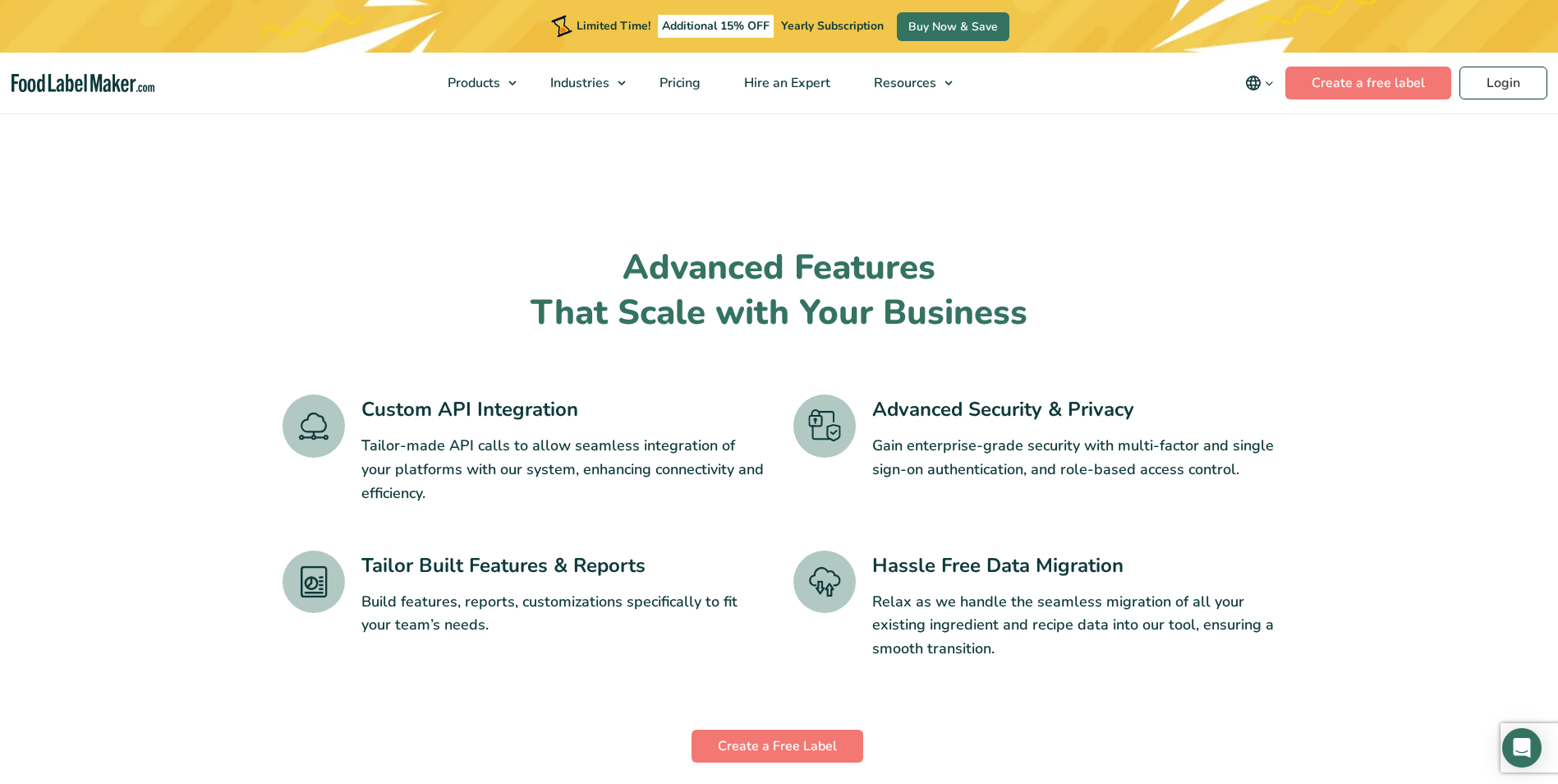
scroll to position [2546, 0]
